Goal: Task Accomplishment & Management: Complete application form

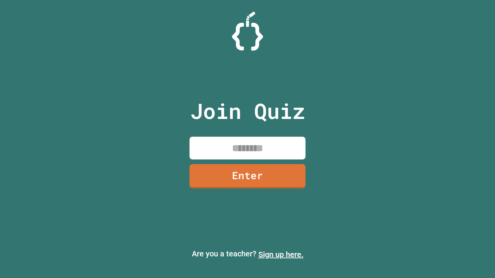
click at [281, 255] on link "Sign up here." at bounding box center [280, 254] width 45 height 9
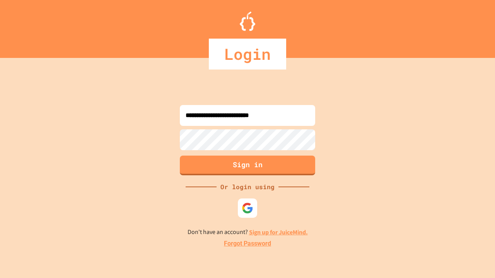
type input "**********"
